Goal: Navigation & Orientation: Find specific page/section

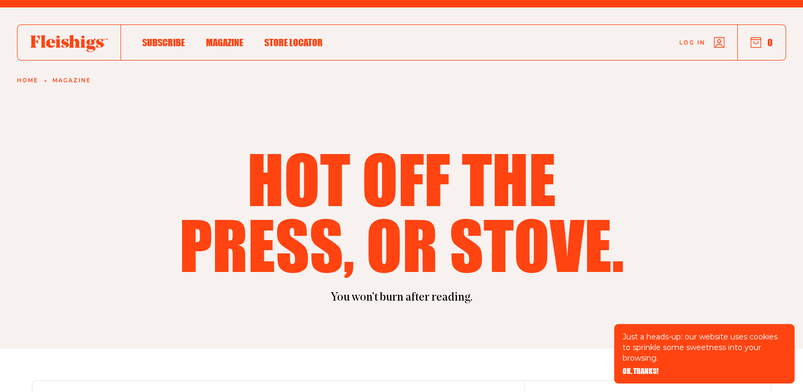
scroll to position [15, 0]
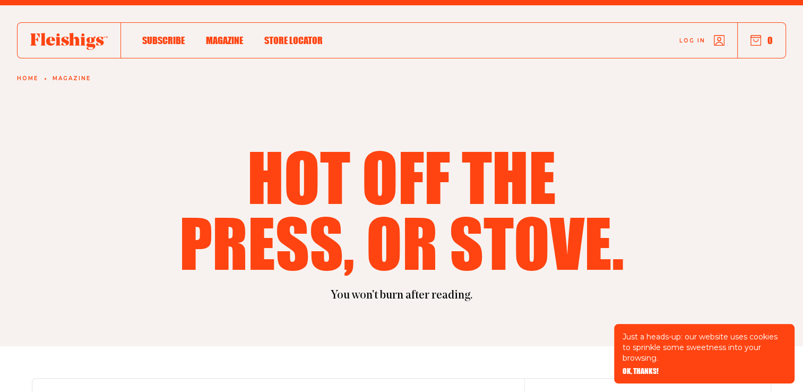
click at [653, 367] on span "OK, THANKS!" at bounding box center [640, 363] width 36 height 7
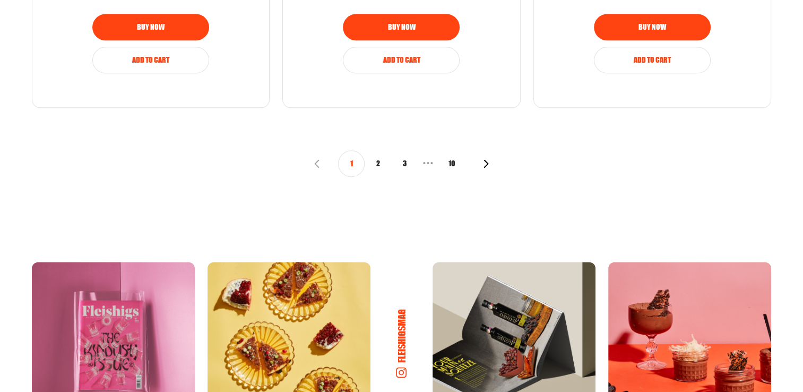
scroll to position [1369, 0]
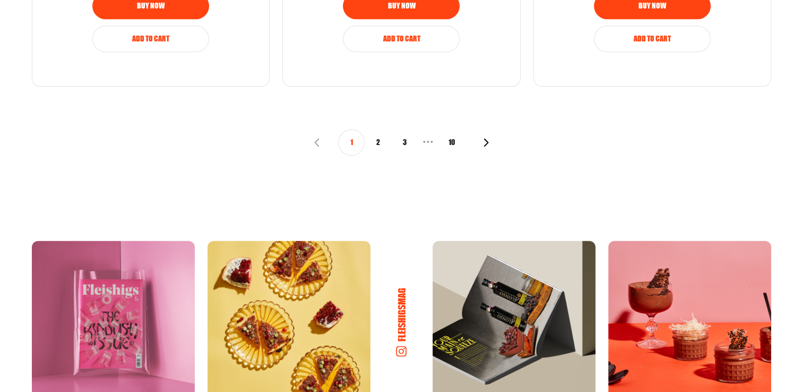
click at [488, 140] on use "button" at bounding box center [486, 142] width 5 height 8
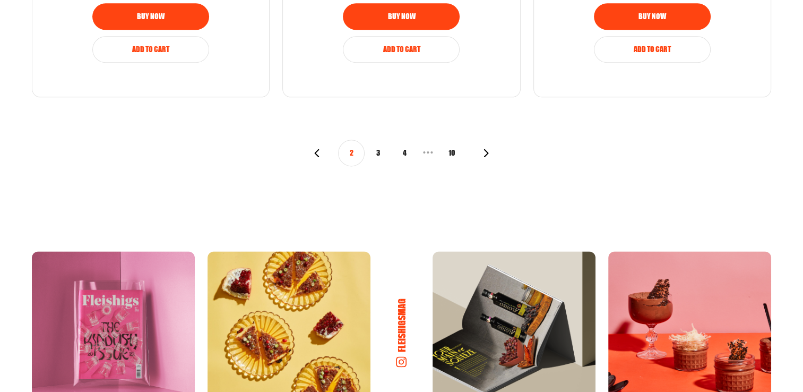
scroll to position [1379, 0]
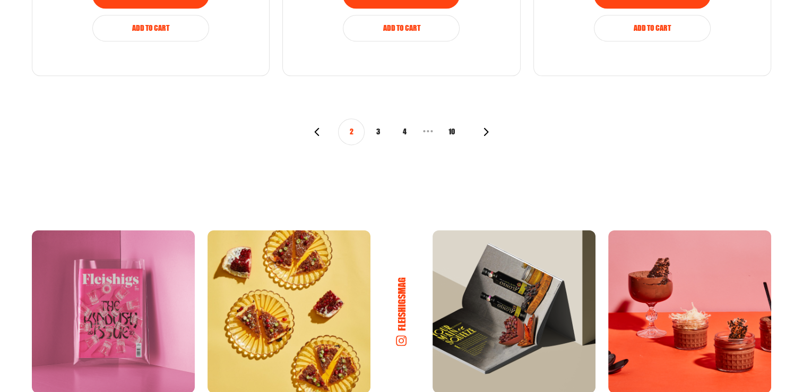
click at [378, 132] on button "3" at bounding box center [377, 131] width 27 height 27
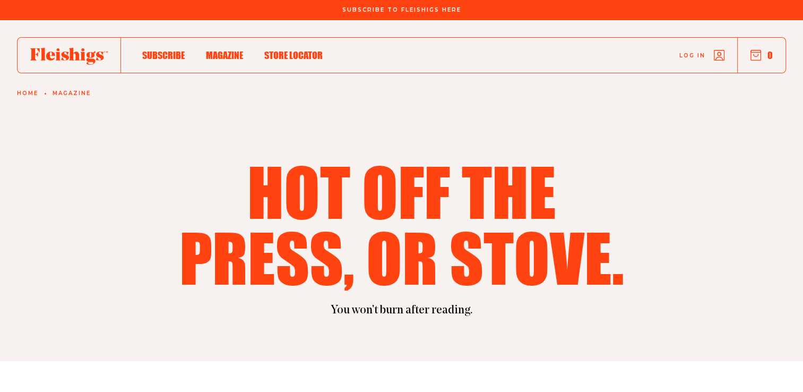
click at [231, 50] on span "Magazine" at bounding box center [224, 44] width 37 height 12
click at [81, 59] on icon at bounding box center [68, 56] width 77 height 17
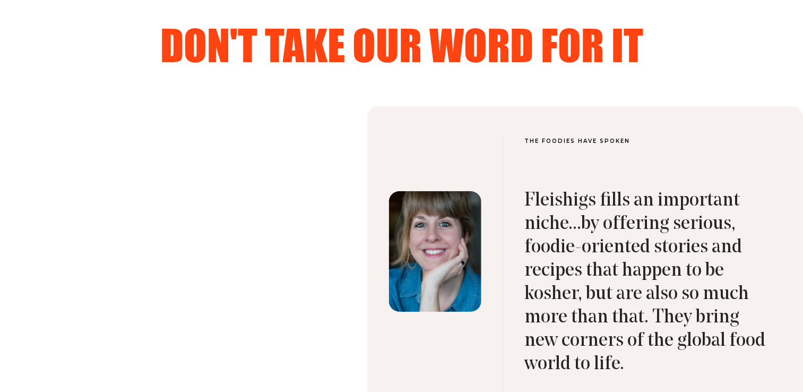
scroll to position [3289, 0]
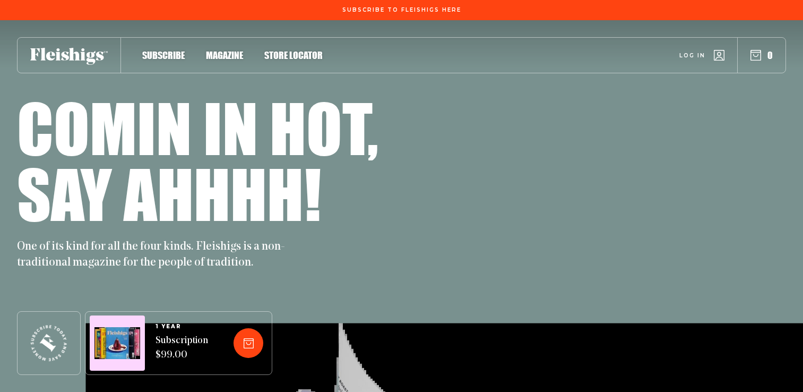
scroll to position [3289, 0]
